Goal: Transaction & Acquisition: Obtain resource

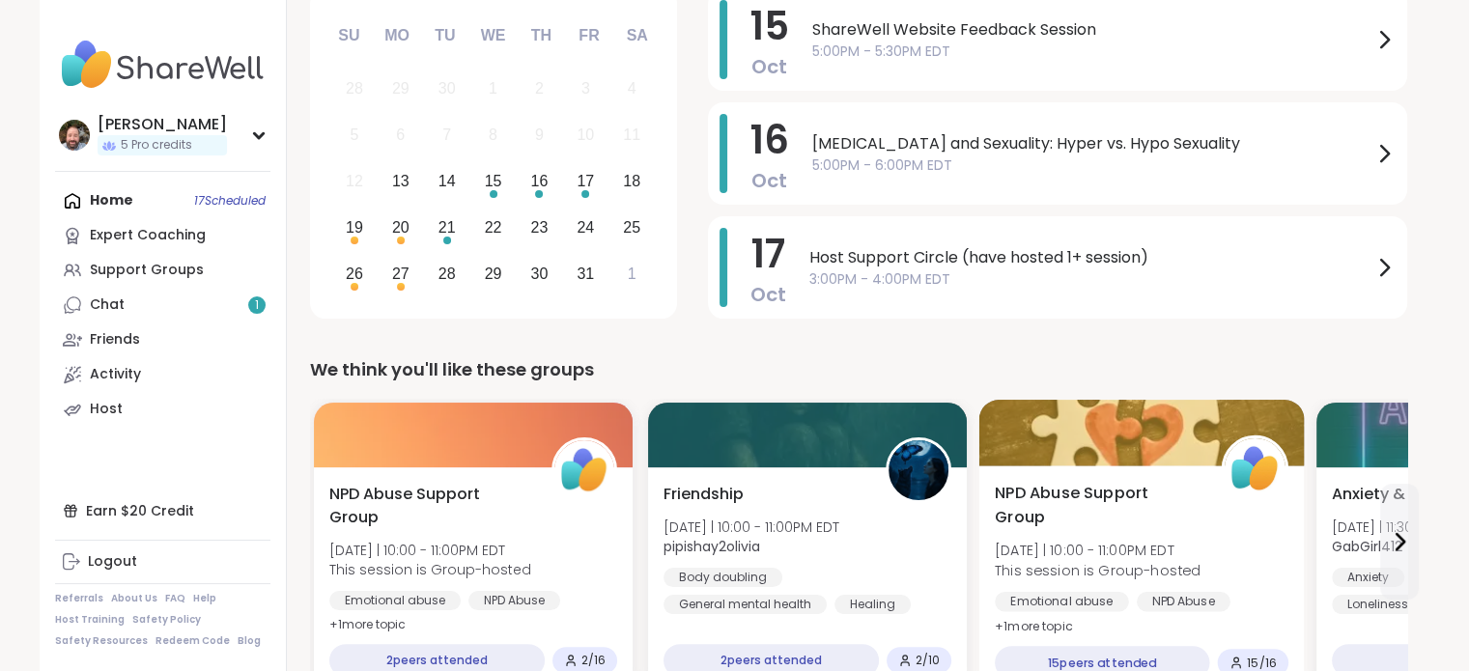
scroll to position [290, 0]
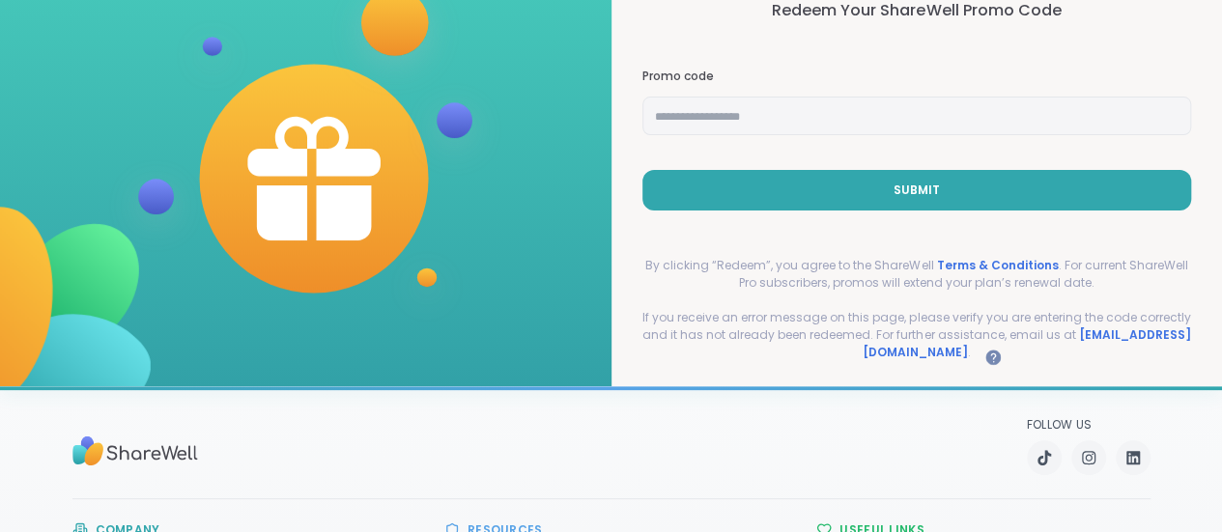
scroll to position [193, 0]
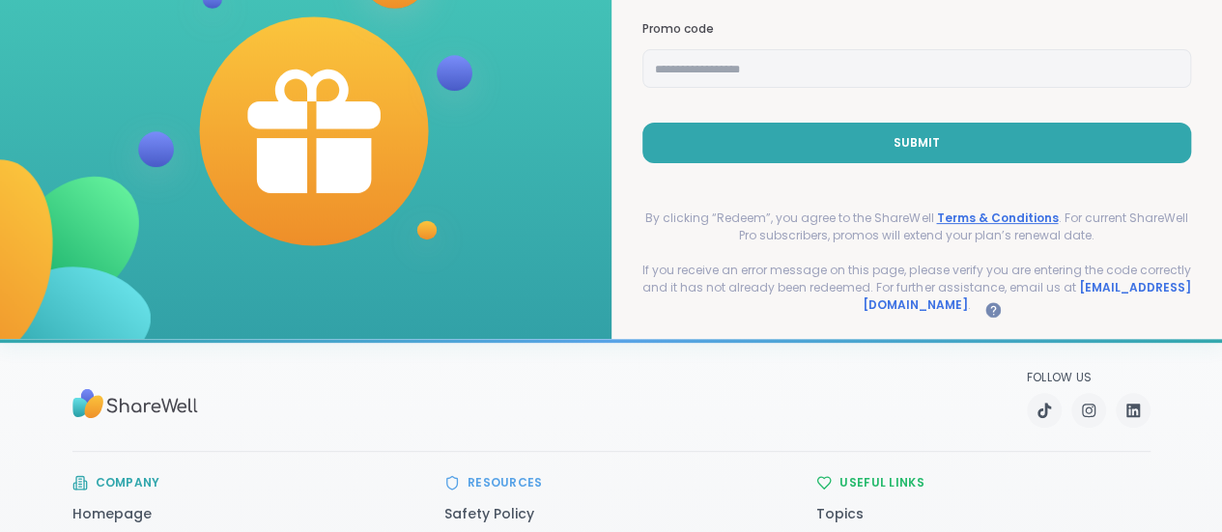
click at [994, 210] on link "Terms & Conditions" at bounding box center [997, 218] width 122 height 16
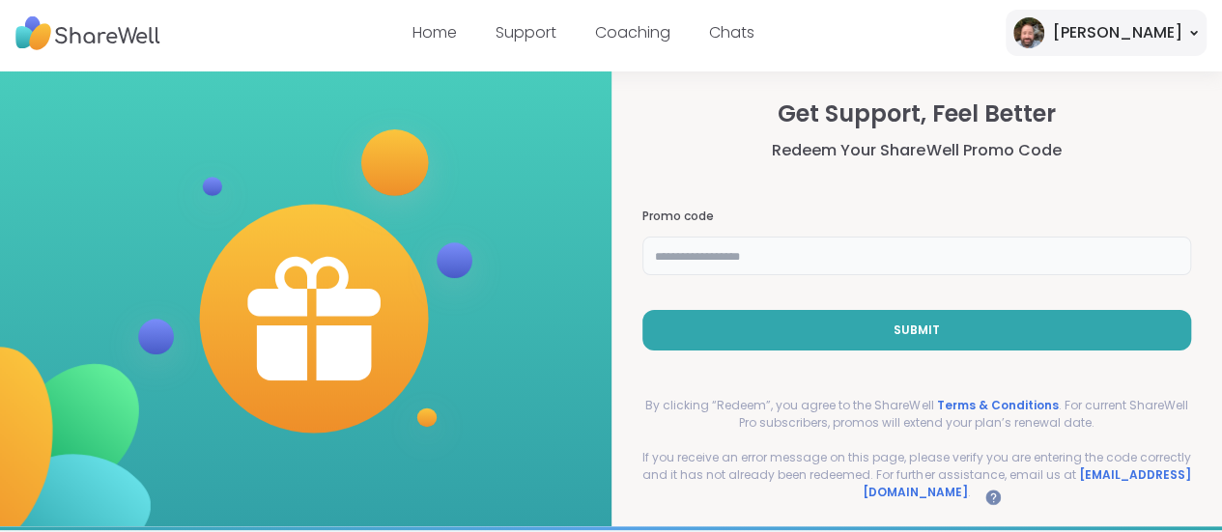
paste input "**********"
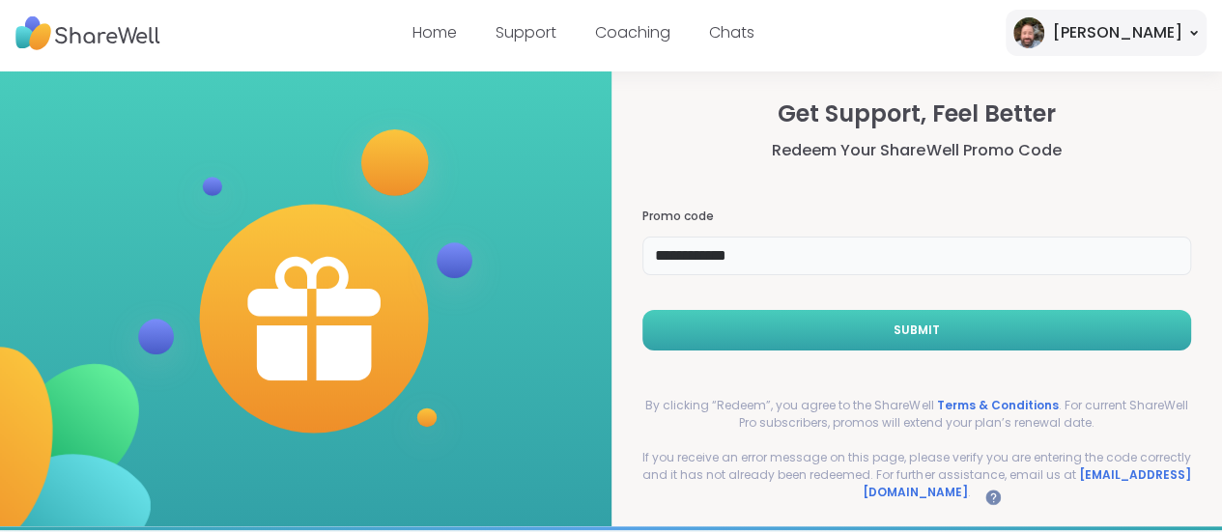
type input "**********"
click at [707, 324] on button "Submit" at bounding box center [916, 330] width 549 height 41
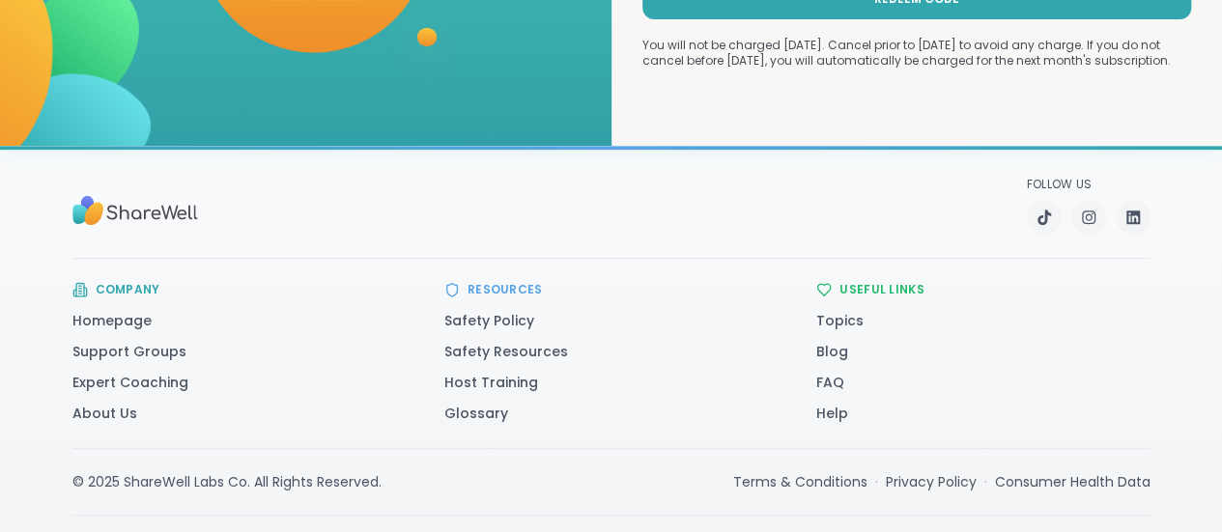
scroll to position [435, 0]
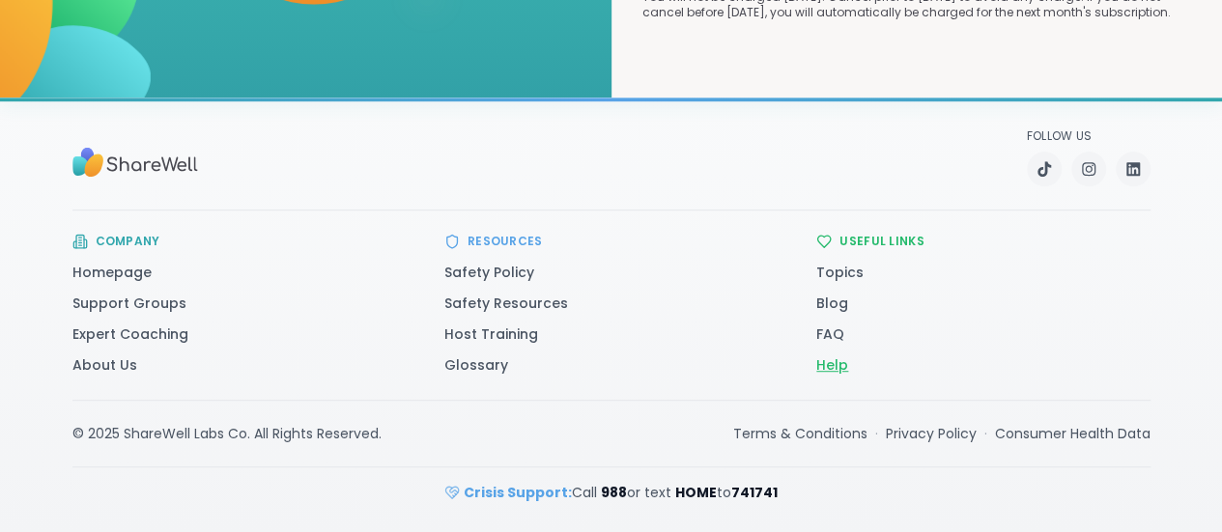
click at [848, 364] on link "Help" at bounding box center [832, 364] width 32 height 19
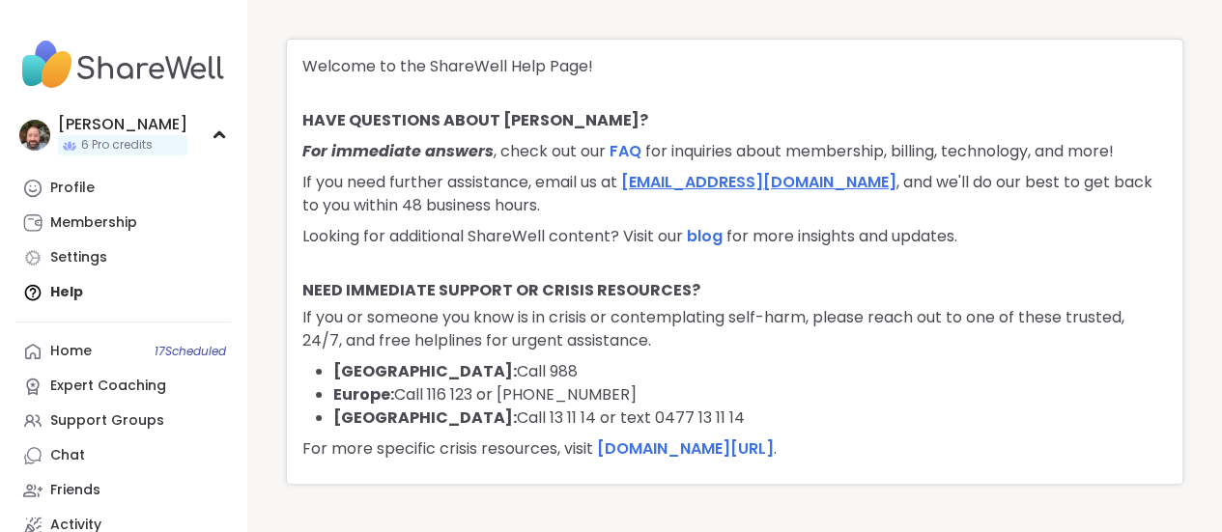
click at [645, 176] on link "support@sharewellnow.com" at bounding box center [758, 182] width 275 height 22
click at [477, 215] on p "If you need further assistance, email us at support@sharewellnow.com , and we'l…" at bounding box center [734, 194] width 864 height 46
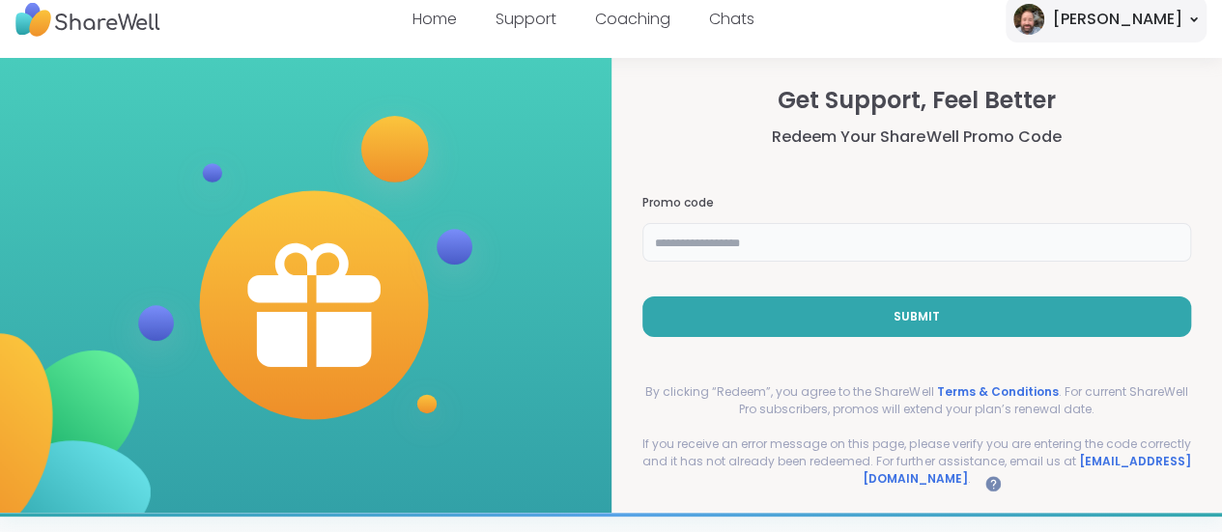
drag, startPoint x: 701, startPoint y: 247, endPoint x: 769, endPoint y: 204, distance: 80.4
click at [766, 210] on div "Promo code" at bounding box center [916, 228] width 549 height 67
type input "**********"
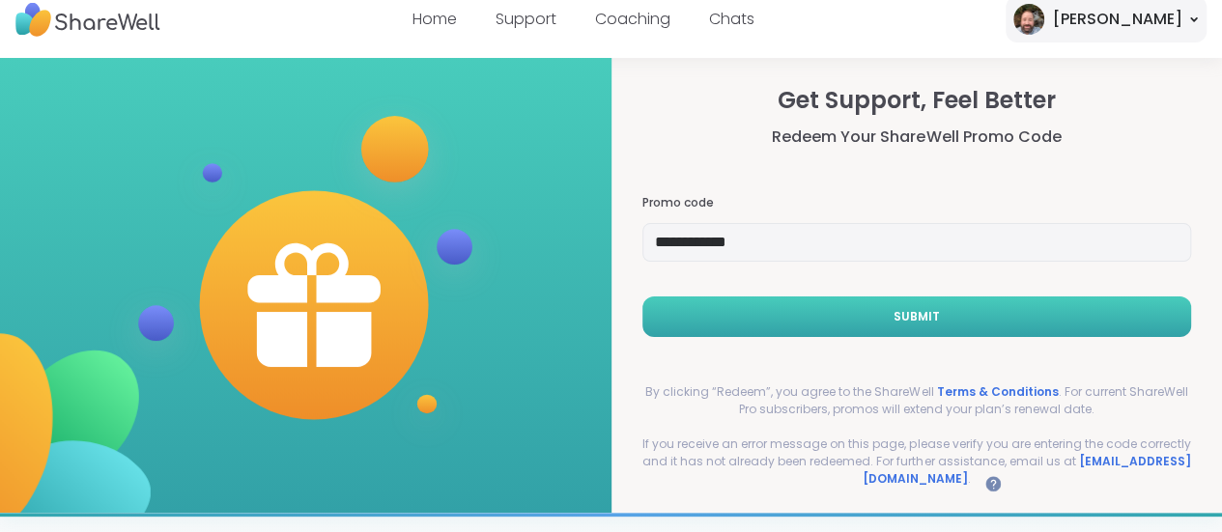
click at [790, 317] on button "Submit" at bounding box center [916, 316] width 549 height 41
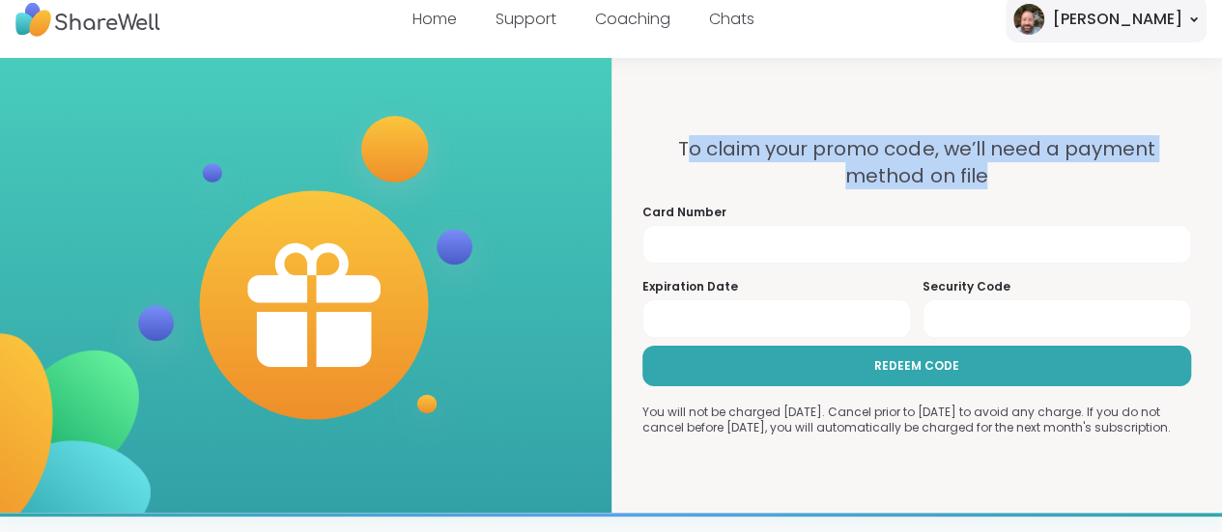
drag, startPoint x: 699, startPoint y: 148, endPoint x: 993, endPoint y: 177, distance: 295.0
click at [993, 177] on h2 "To claim your promo code, we’ll need a payment method on file" at bounding box center [916, 162] width 549 height 54
copy h2 "o claim your promo code, we’ll need a payment method on file"
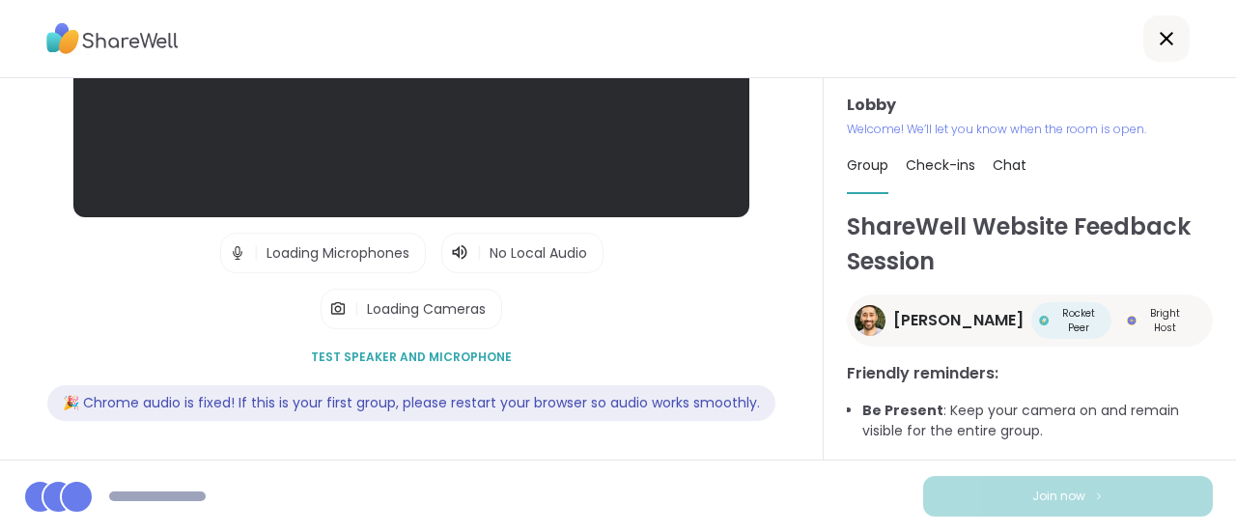
scroll to position [274, 0]
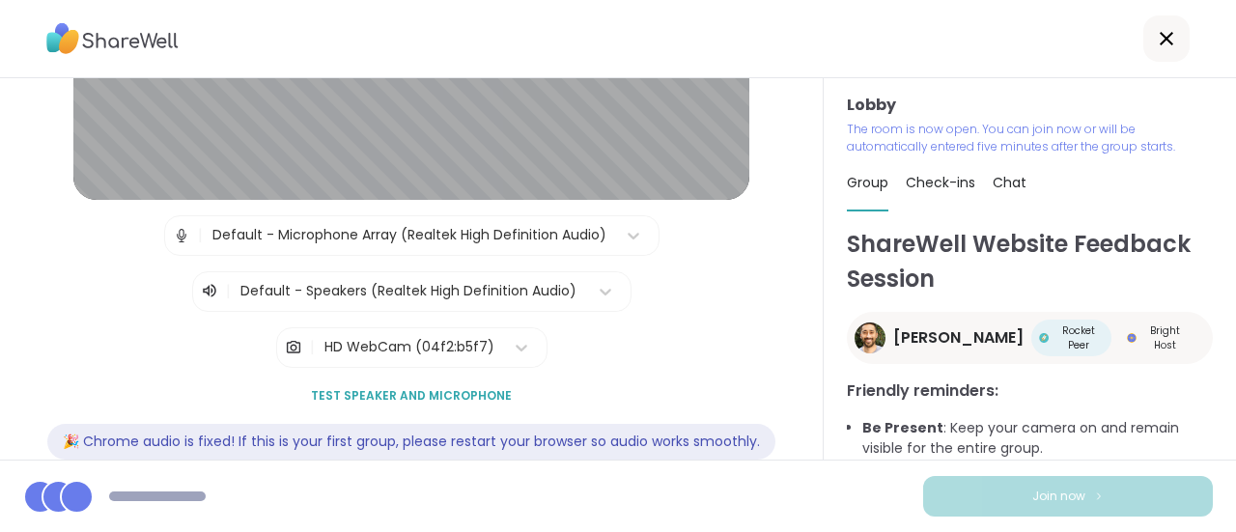
click at [405, 391] on span "Test speaker and microphone" at bounding box center [411, 395] width 201 height 17
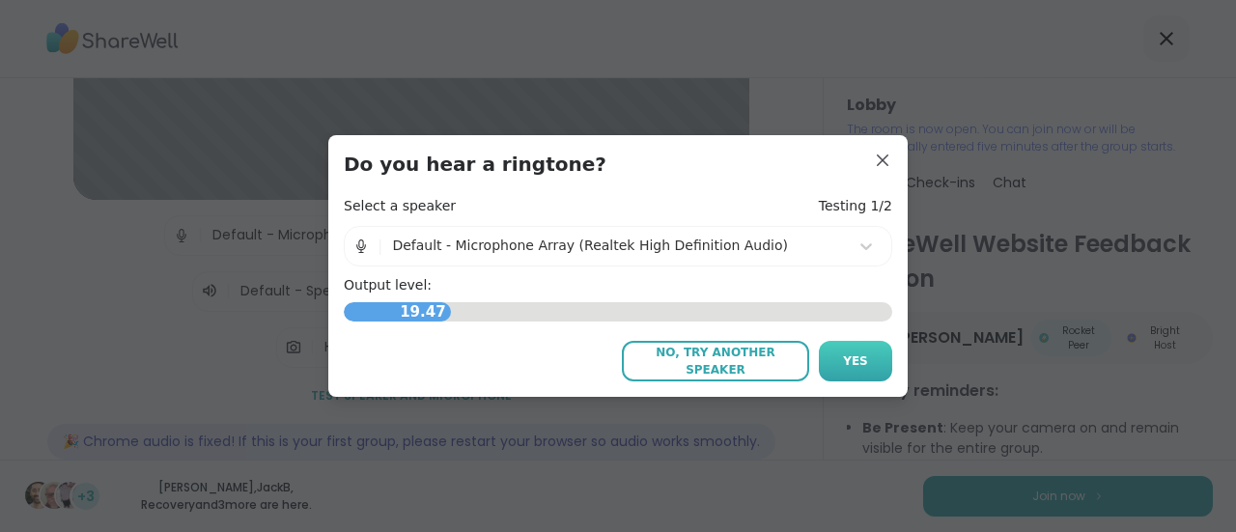
click at [843, 366] on span "Yes" at bounding box center [855, 360] width 25 height 17
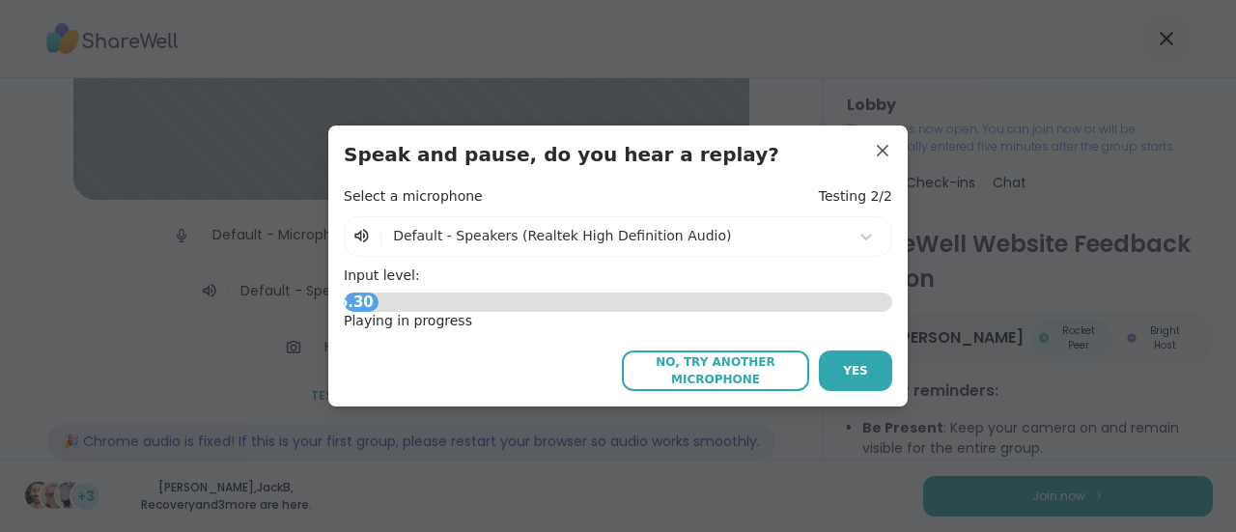
click at [830, 372] on button "Yes" at bounding box center [855, 371] width 73 height 41
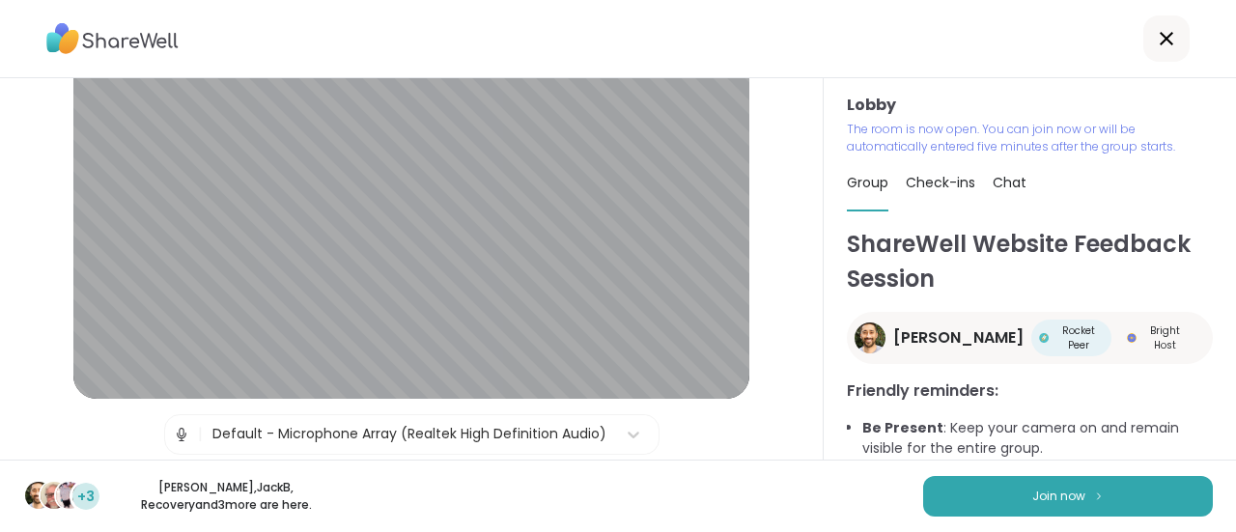
scroll to position [193, 0]
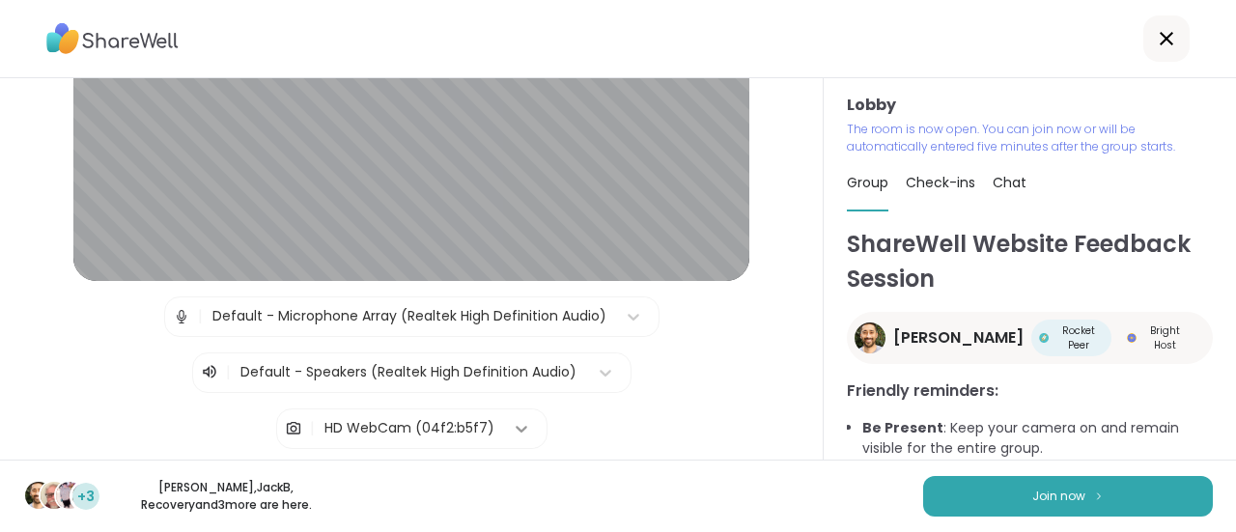
click at [512, 424] on icon at bounding box center [521, 428] width 19 height 19
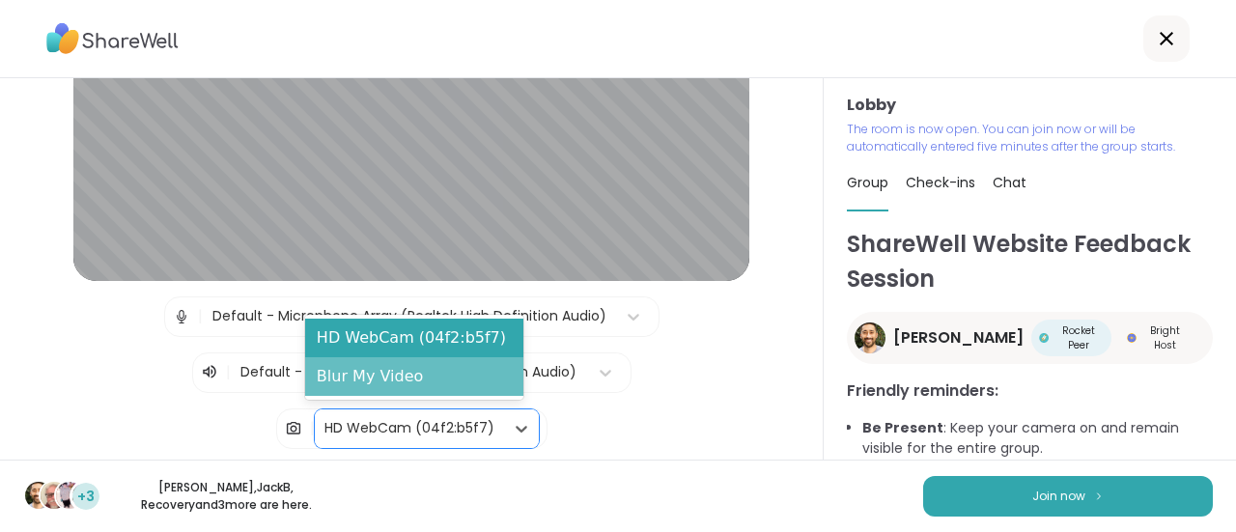
click at [377, 381] on div "Blur My Video" at bounding box center [414, 376] width 218 height 39
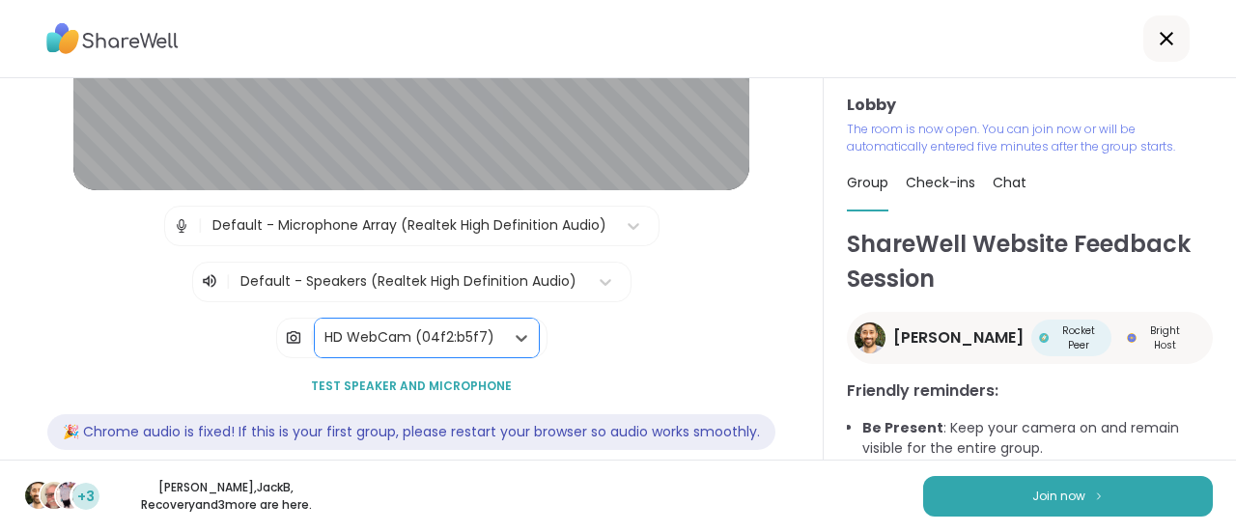
scroll to position [330, 0]
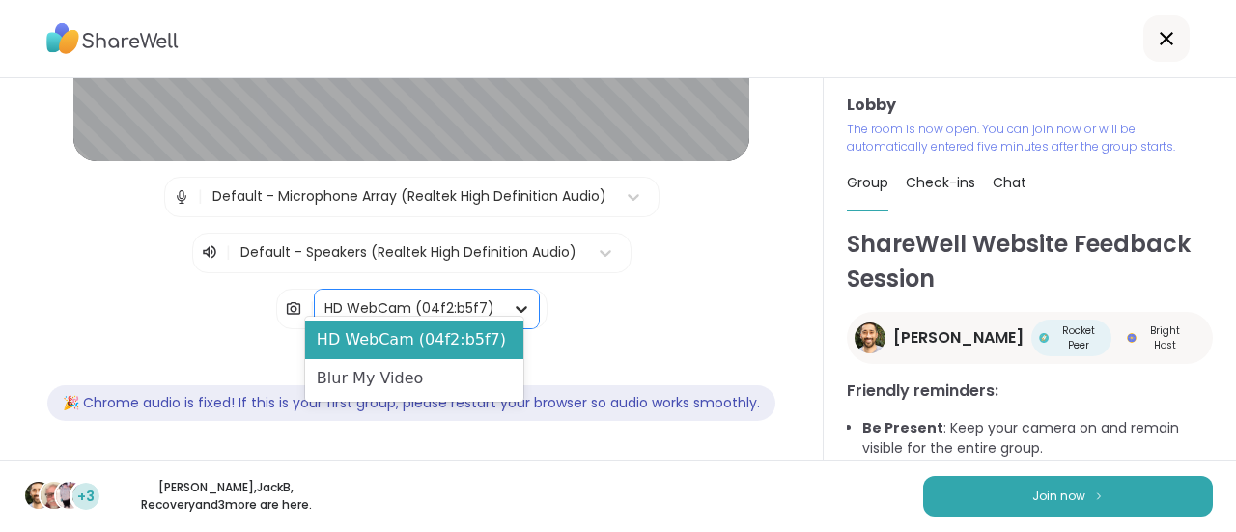
click at [516, 306] on icon at bounding box center [522, 309] width 12 height 7
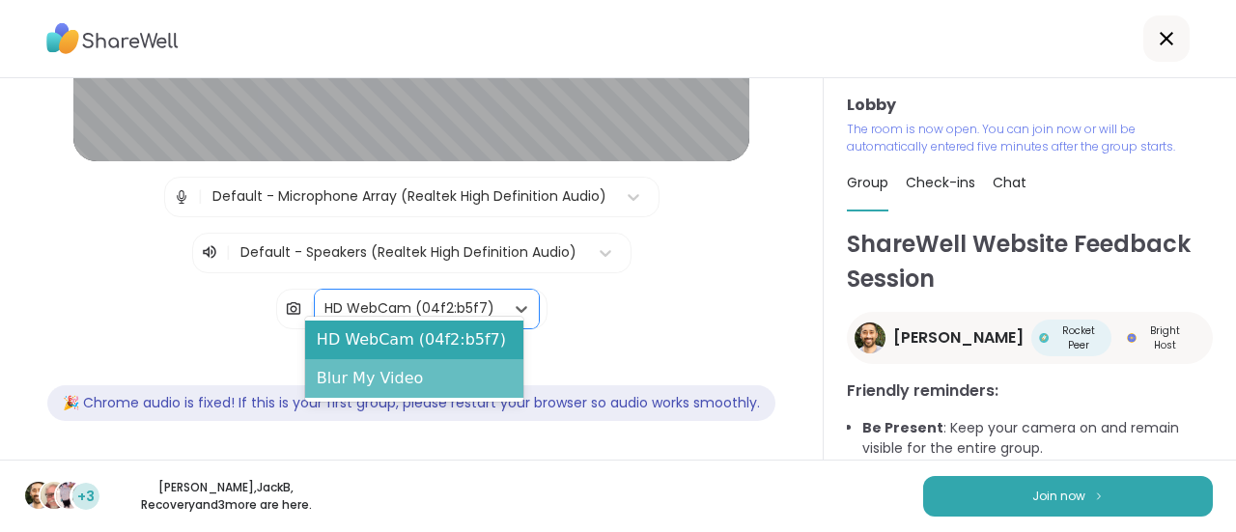
click at [340, 380] on div "Blur My Video" at bounding box center [414, 378] width 218 height 39
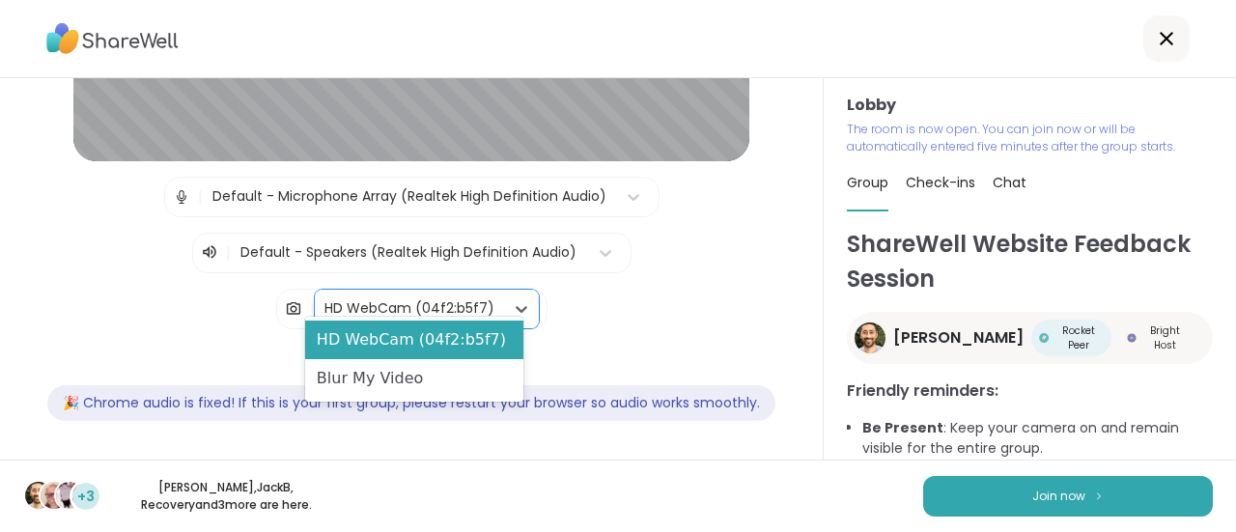
click at [388, 298] on div "HD WebCam (04f2:b5f7)" at bounding box center [409, 308] width 170 height 20
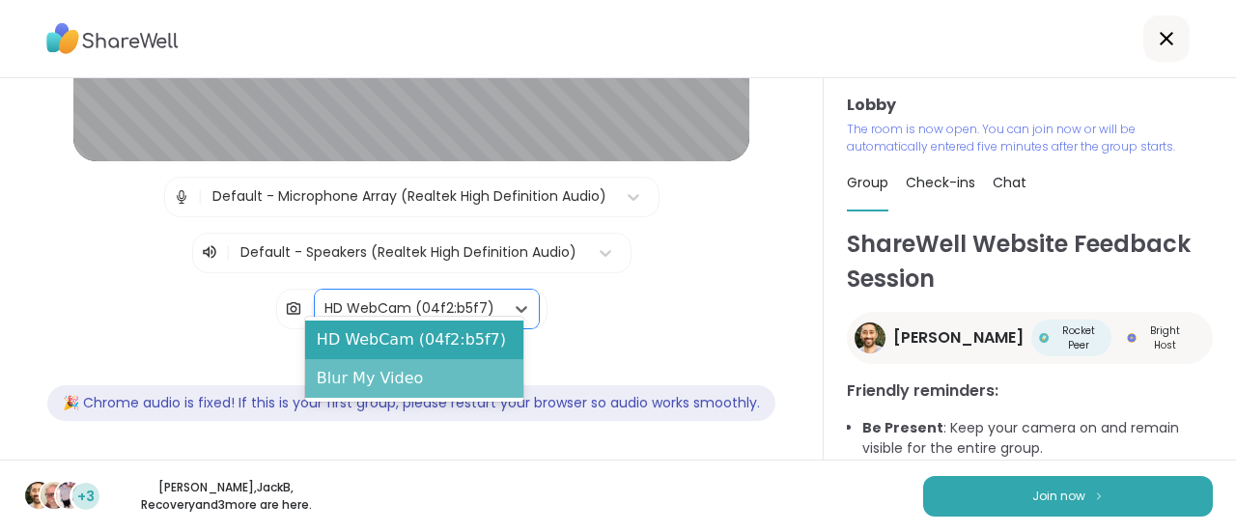
click at [341, 372] on div "Blur My Video" at bounding box center [414, 378] width 218 height 39
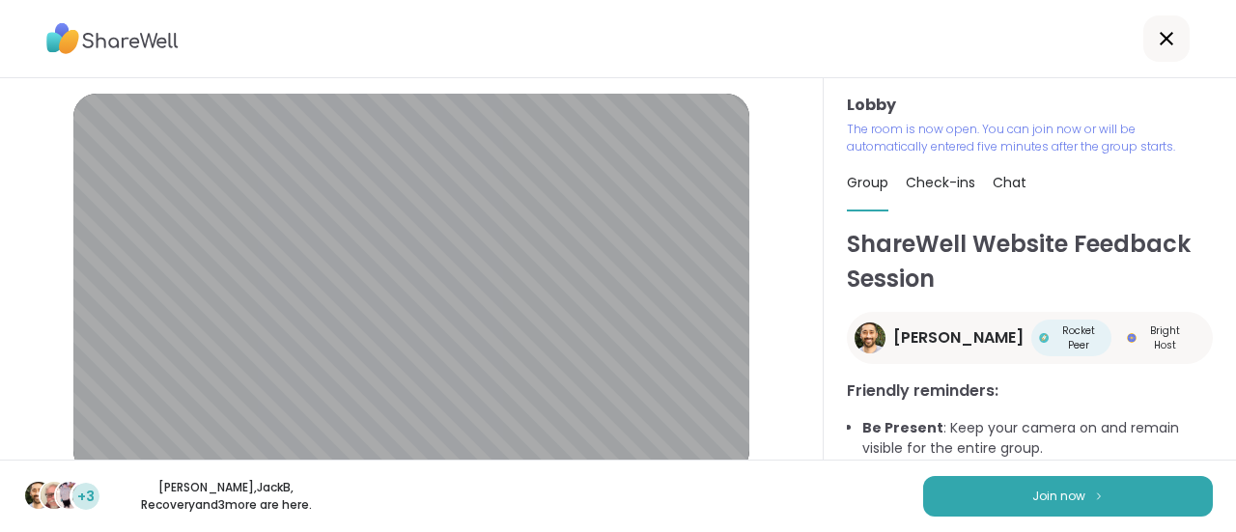
scroll to position [193, 0]
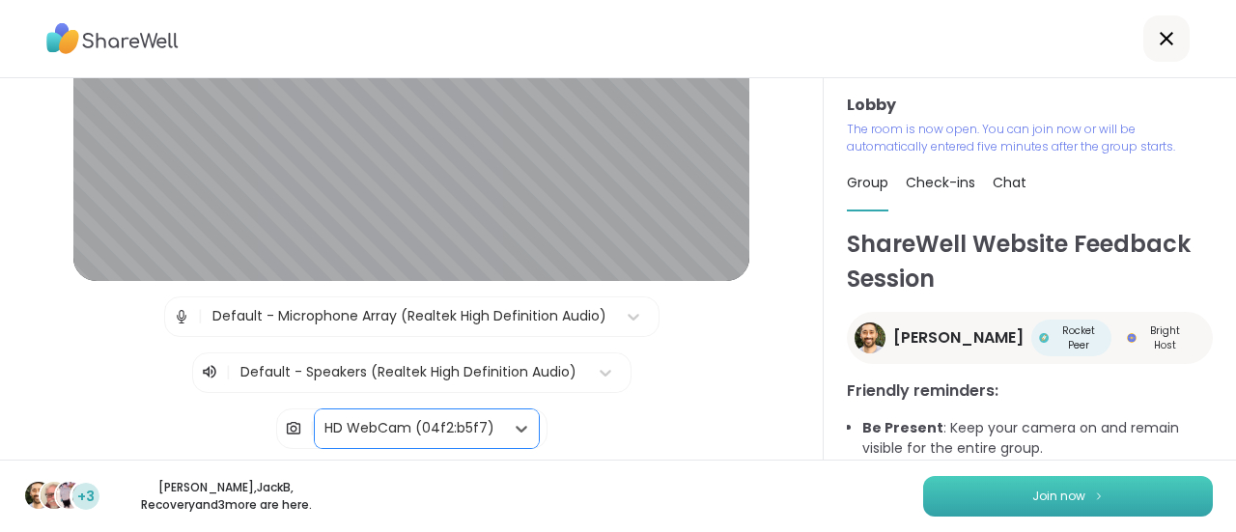
click at [971, 480] on button "Join now" at bounding box center [1068, 496] width 290 height 41
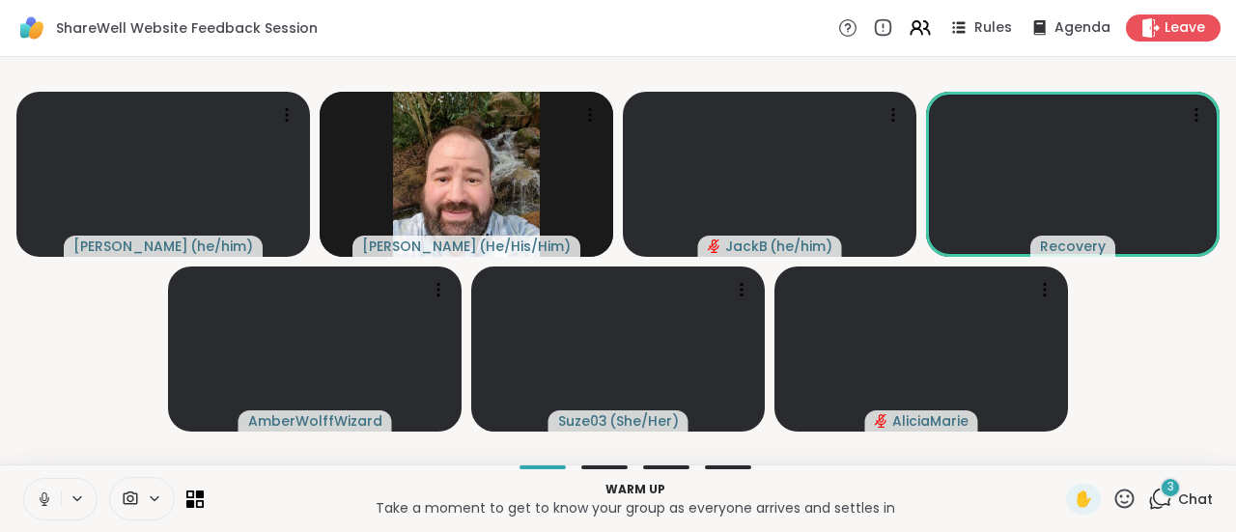
click at [1148, 493] on icon at bounding box center [1160, 499] width 24 height 24
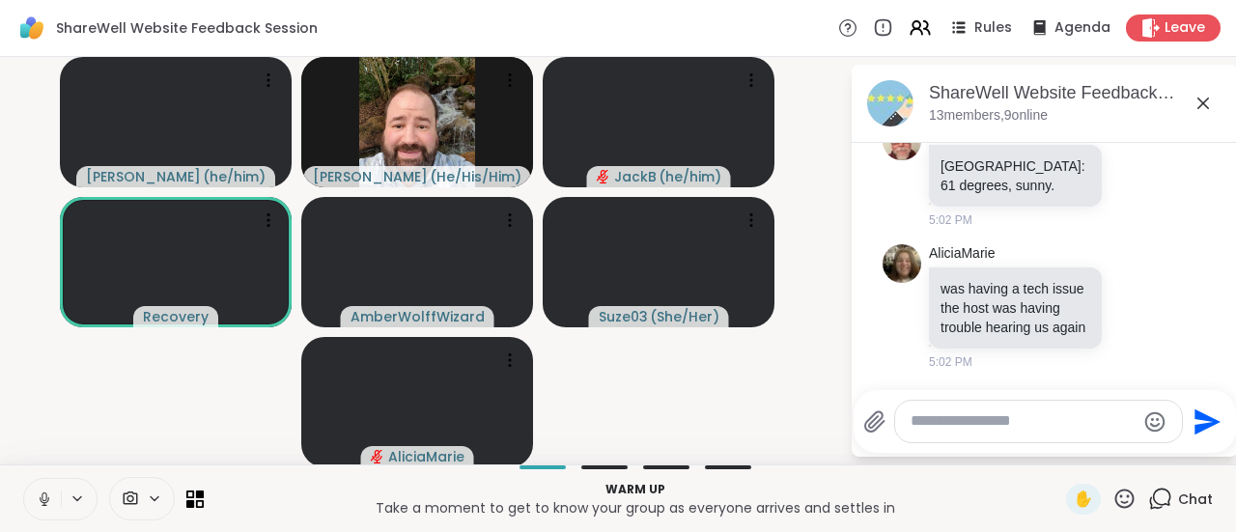
scroll to position [4065, 0]
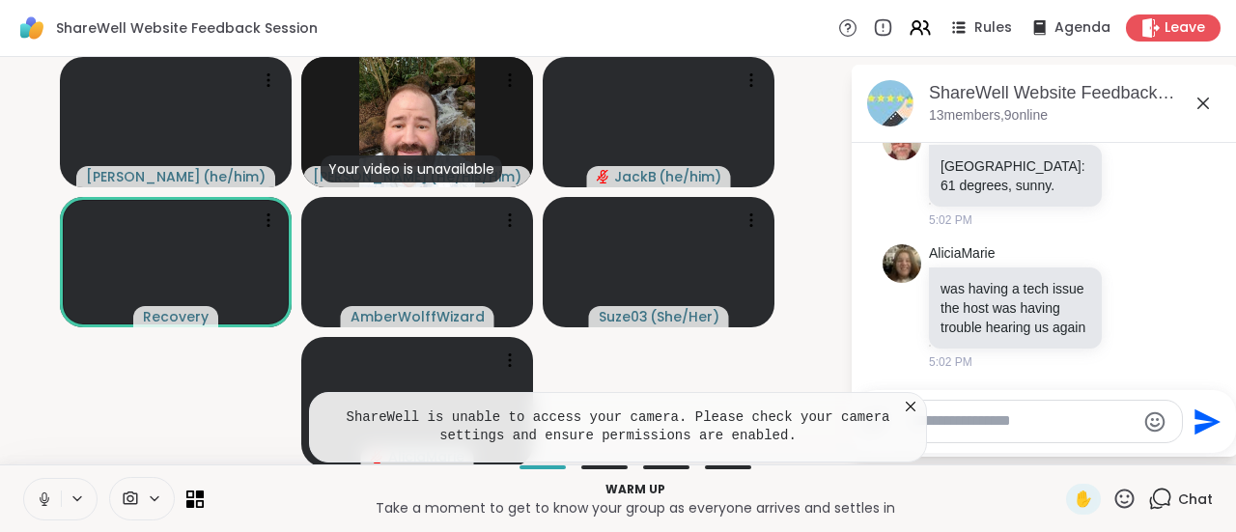
click at [1148, 495] on icon at bounding box center [1160, 499] width 24 height 24
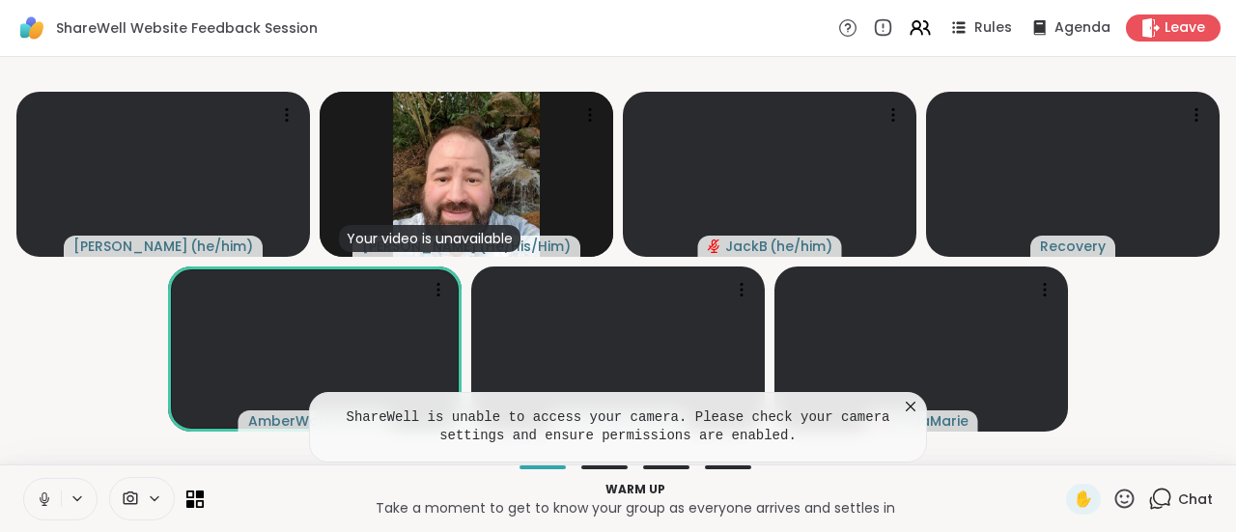
click at [46, 503] on icon at bounding box center [44, 499] width 17 height 17
